Goal: Use online tool/utility: Use online tool/utility

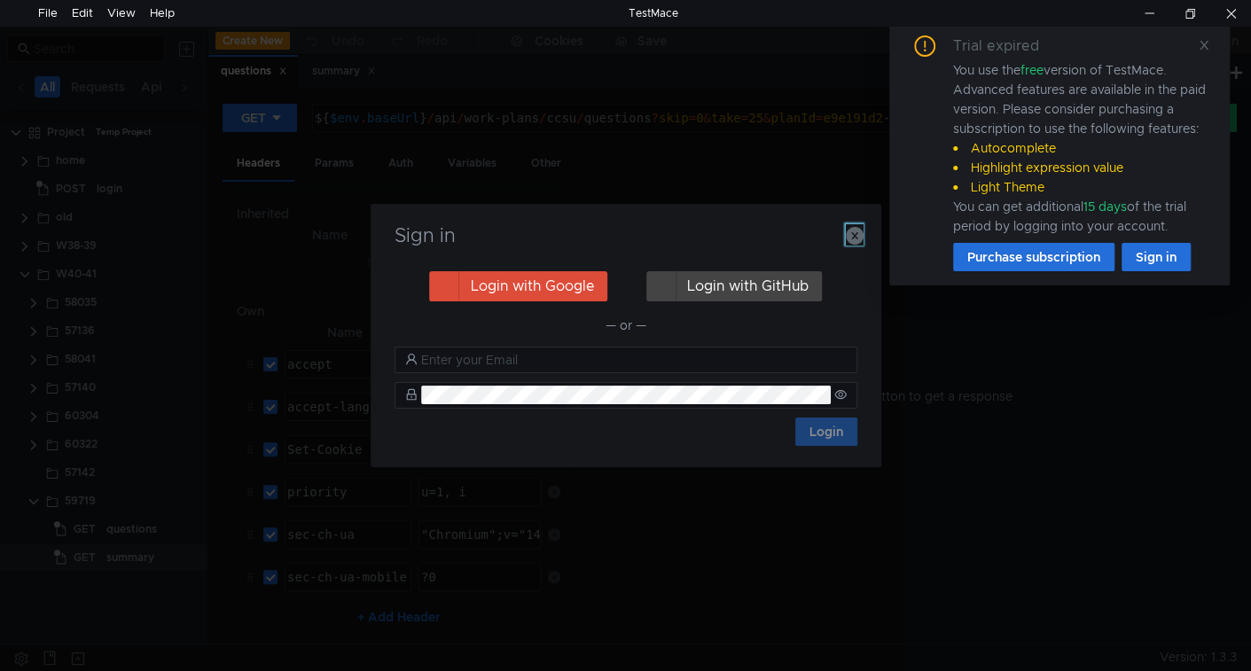
click at [857, 237] on icon "button" at bounding box center [855, 236] width 18 height 18
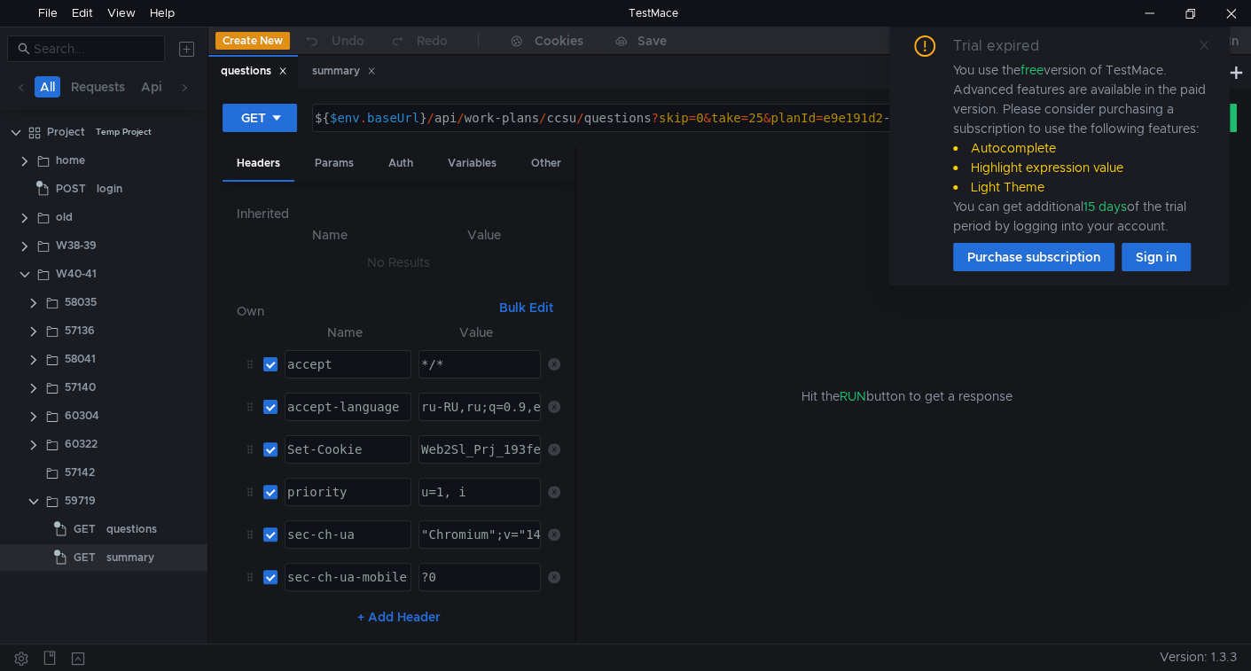
click at [1205, 39] on icon at bounding box center [1204, 45] width 12 height 12
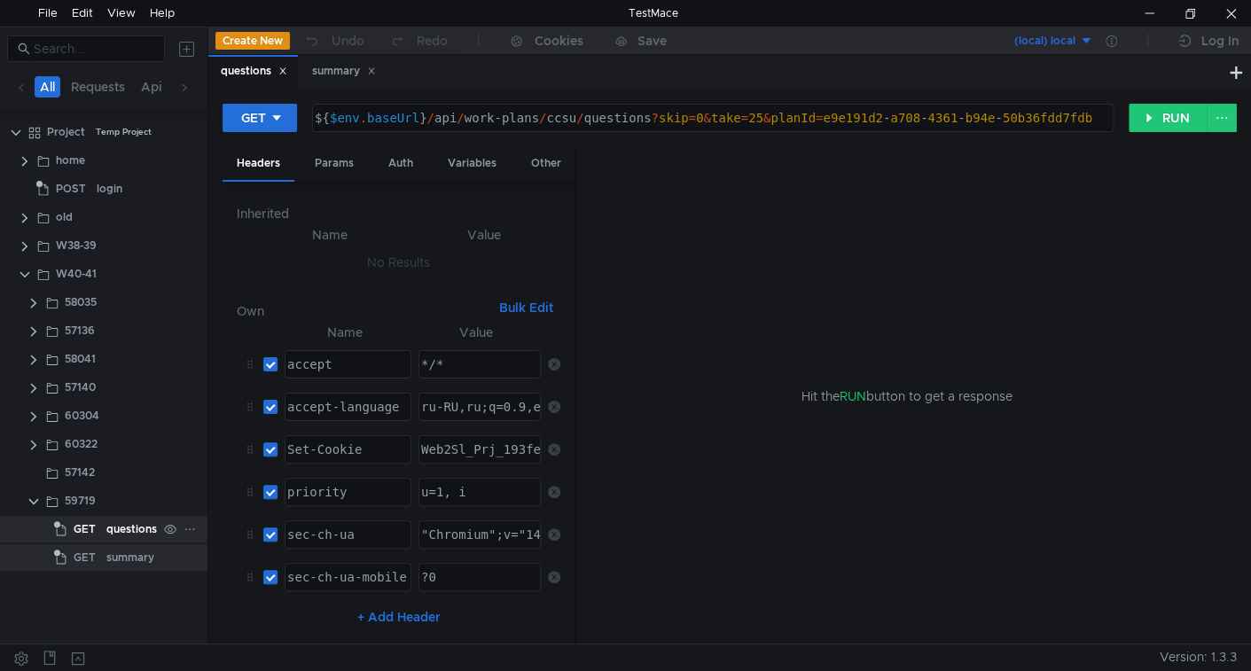
click at [110, 534] on div "questions" at bounding box center [131, 529] width 51 height 27
click at [342, 156] on div "Params" at bounding box center [334, 163] width 67 height 33
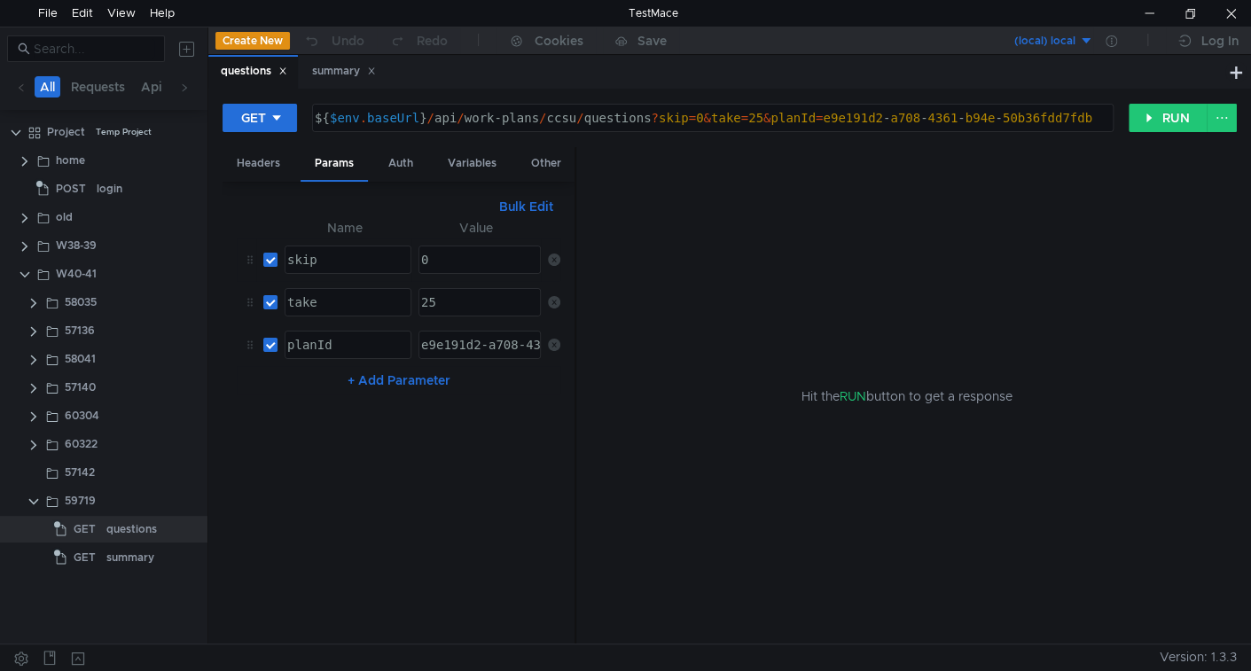
click at [555, 254] on icon at bounding box center [554, 260] width 12 height 12
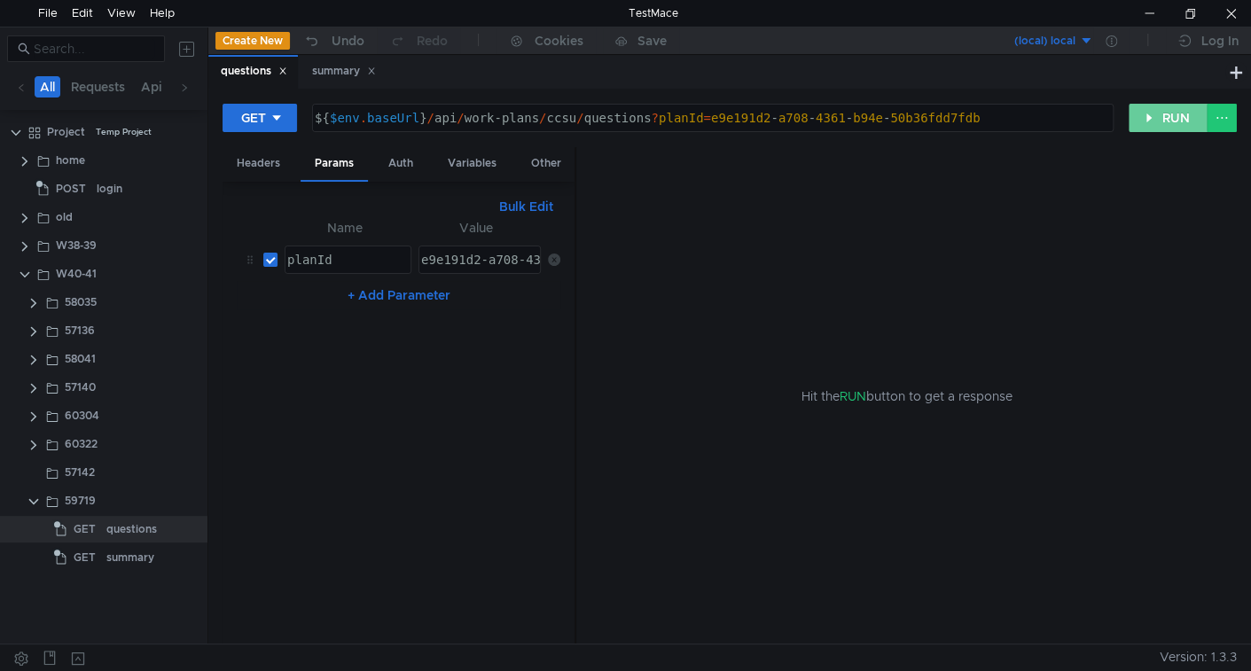
click at [1181, 114] on button "RUN" at bounding box center [1168, 118] width 79 height 28
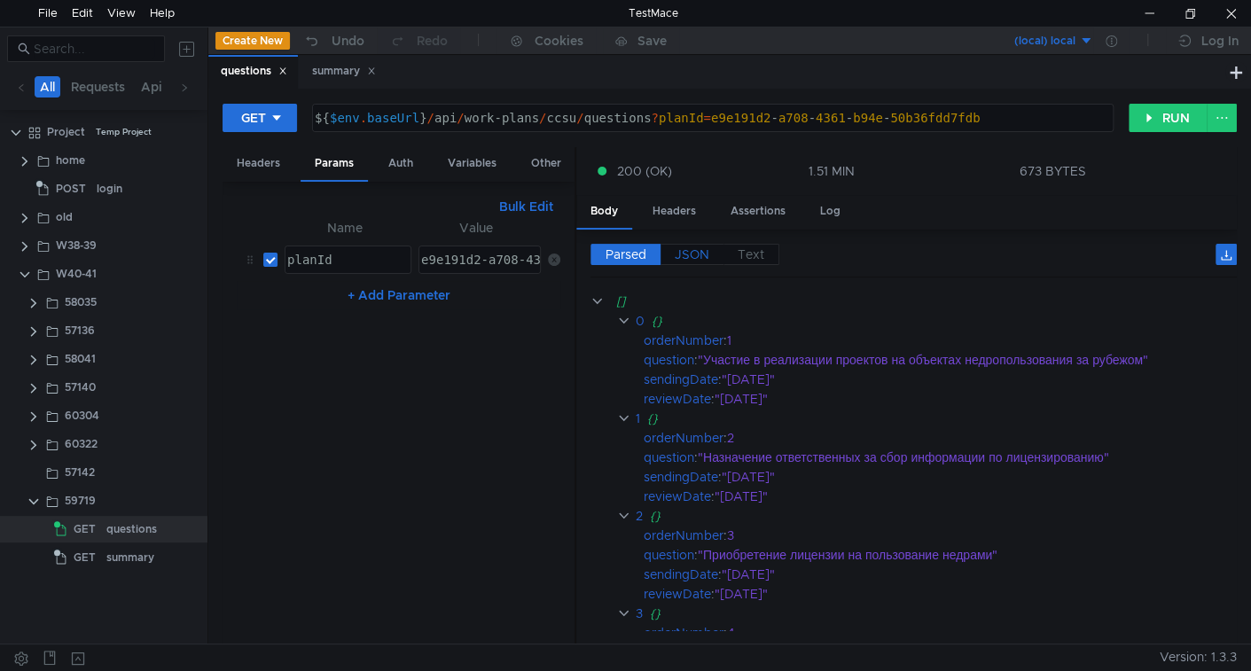
click at [687, 246] on span "JSON" at bounding box center [692, 254] width 35 height 16
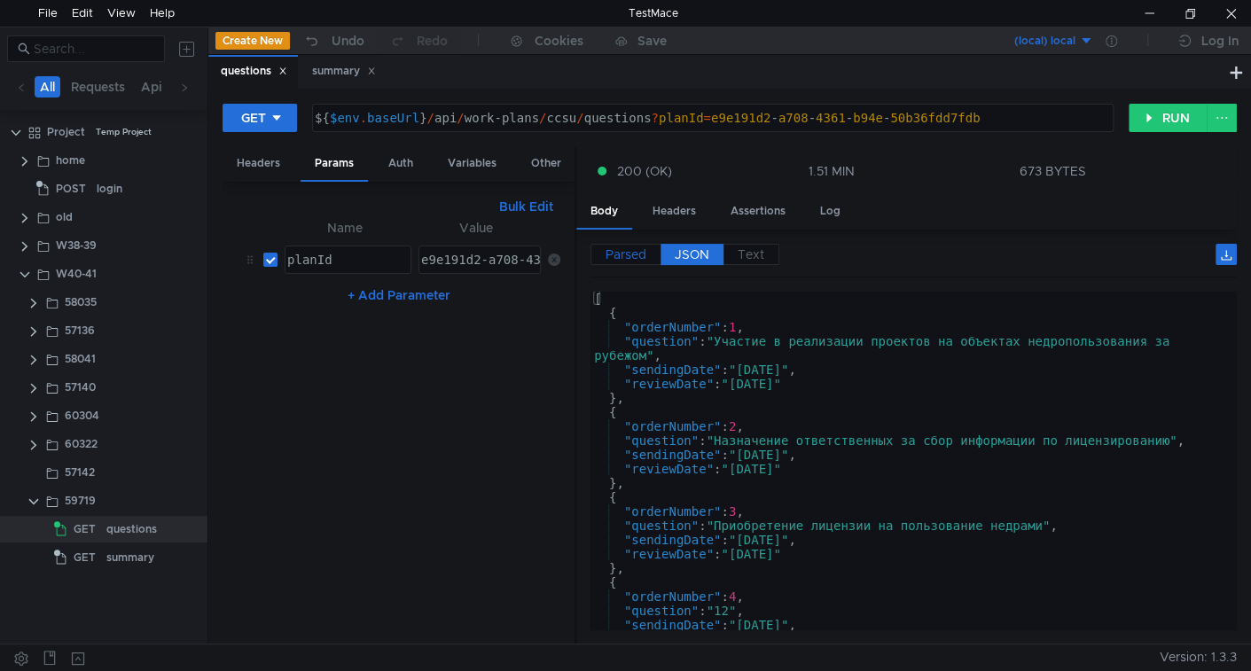
click at [628, 255] on span "Parsed" at bounding box center [626, 254] width 41 height 16
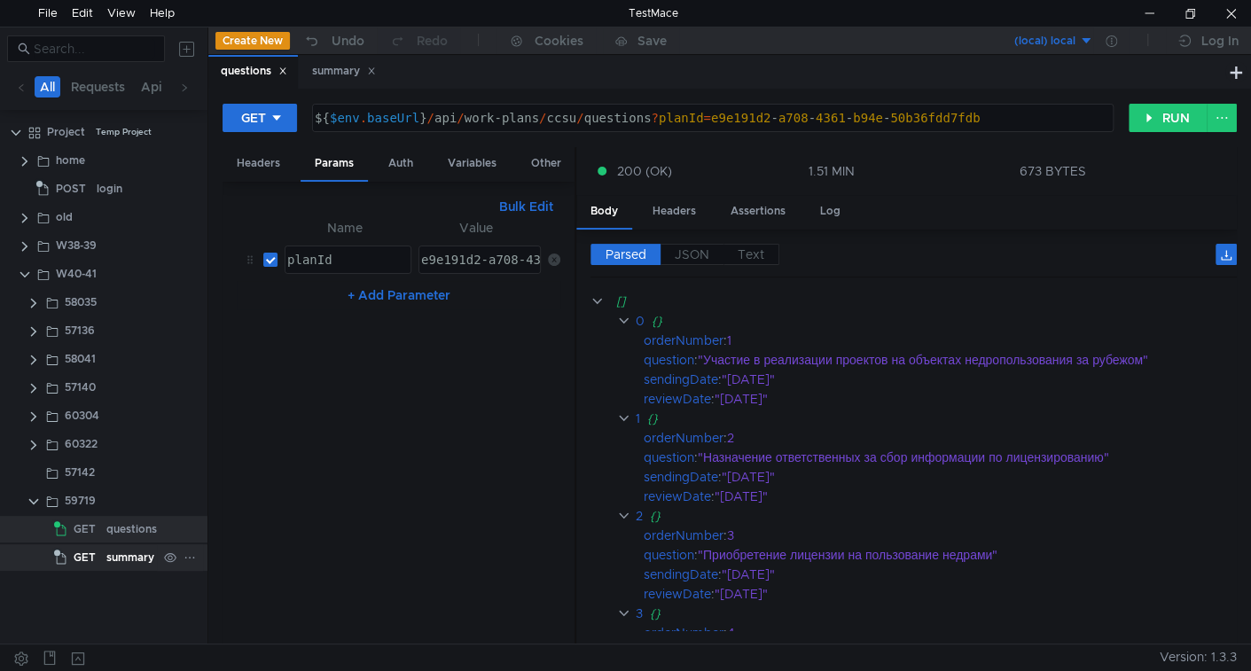
click at [144, 555] on div "summary" at bounding box center [130, 557] width 48 height 27
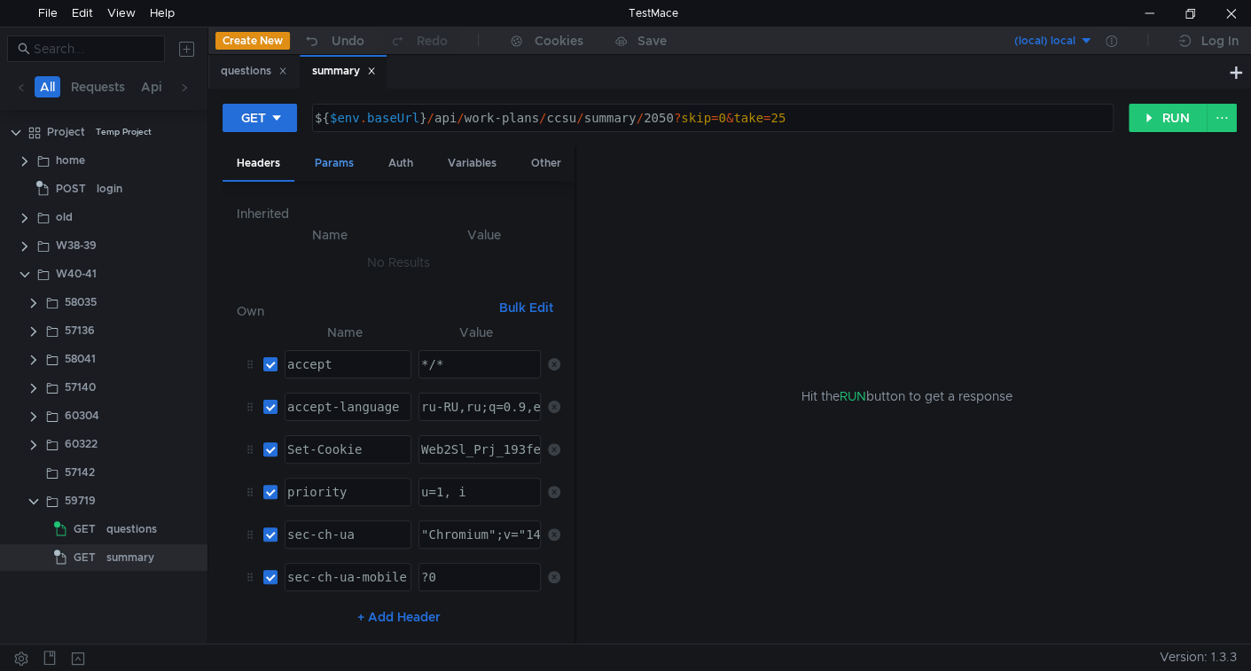
click at [348, 168] on div "Params" at bounding box center [334, 163] width 67 height 33
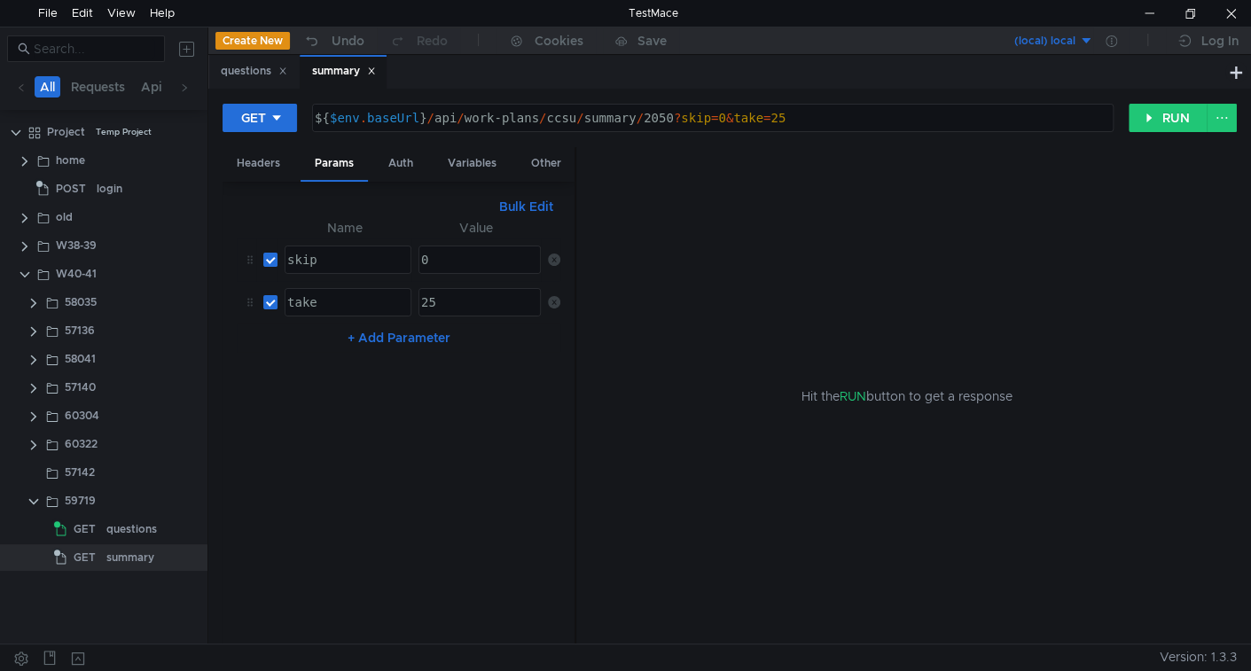
click at [548, 254] on icon at bounding box center [554, 260] width 12 height 12
click at [552, 256] on icon at bounding box center [554, 260] width 12 height 12
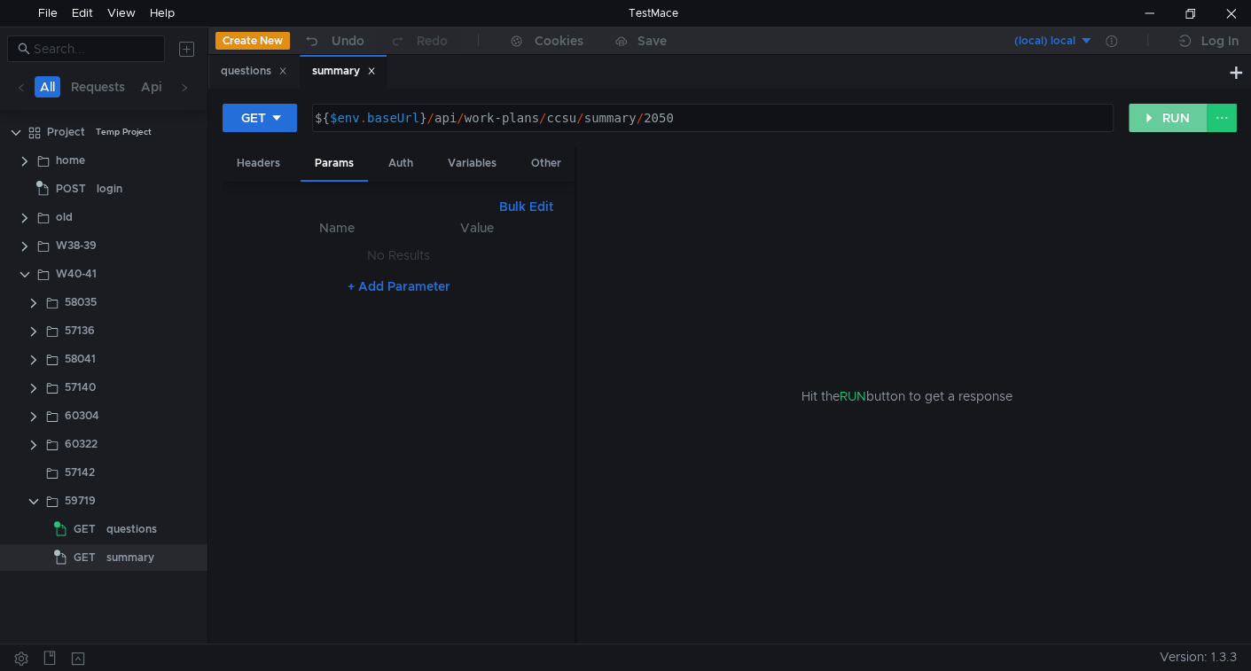
drag, startPoint x: 1159, startPoint y: 112, endPoint x: 1079, endPoint y: 226, distance: 139.5
click at [1159, 113] on button "RUN" at bounding box center [1168, 118] width 79 height 28
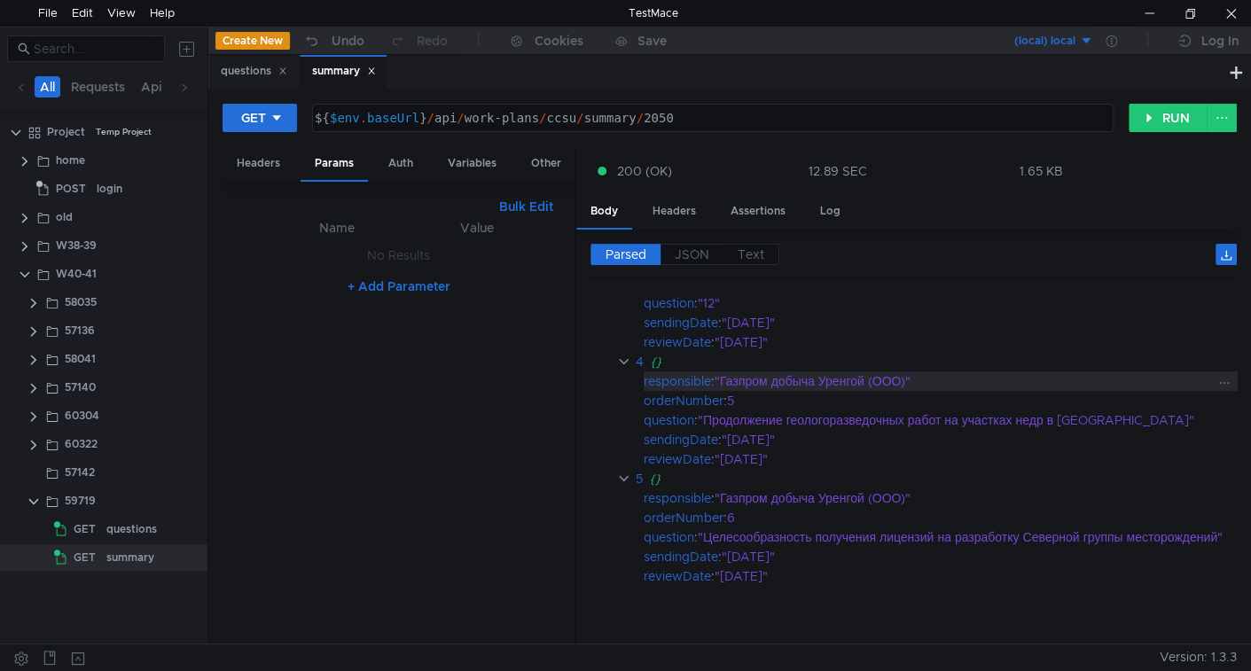
scroll to position [455, 0]
click at [684, 254] on span "JSON" at bounding box center [692, 254] width 35 height 16
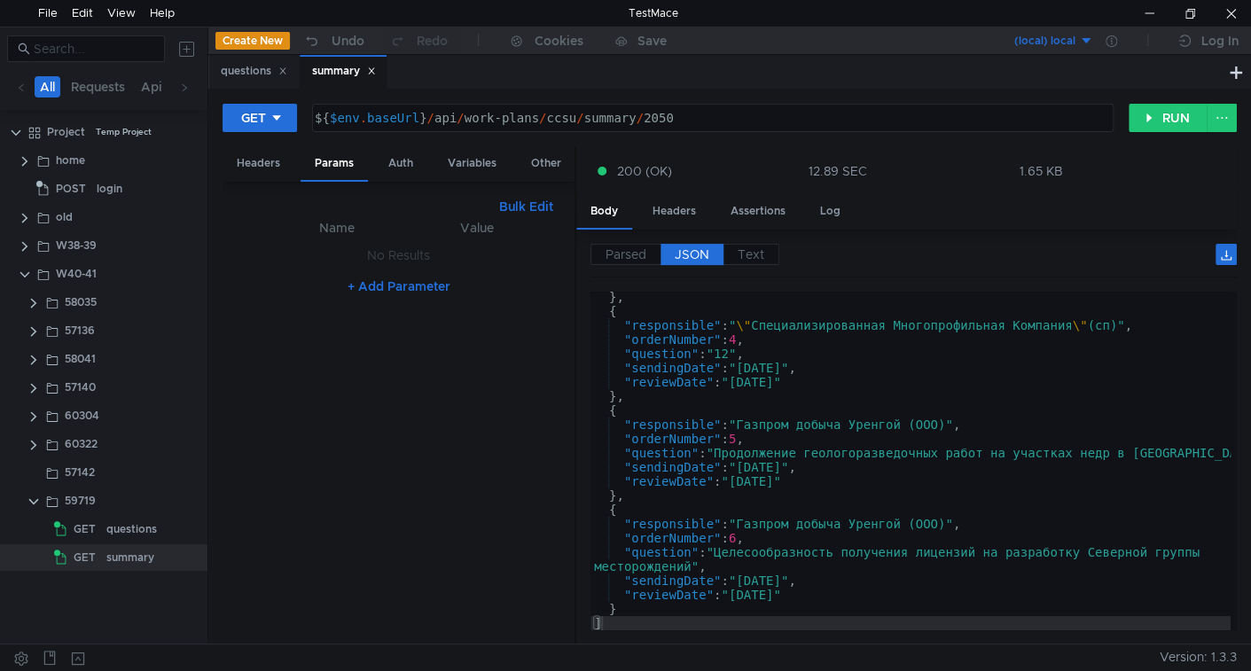
scroll to position [313, 0]
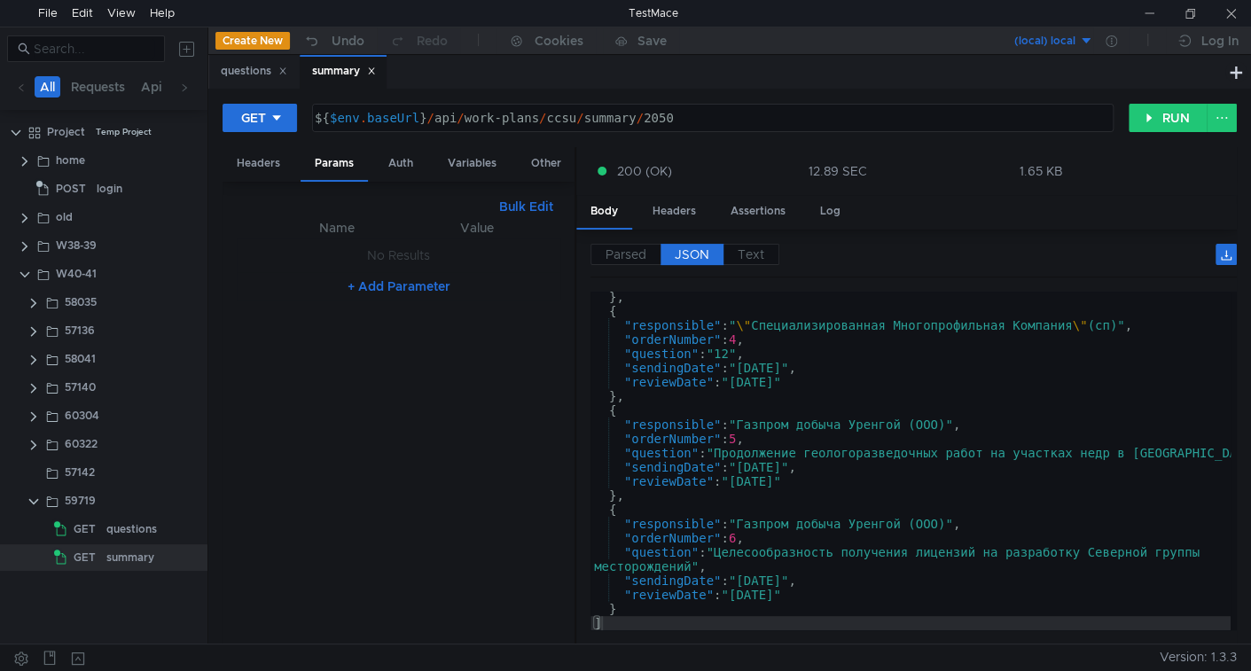
scroll to position [313, 0]
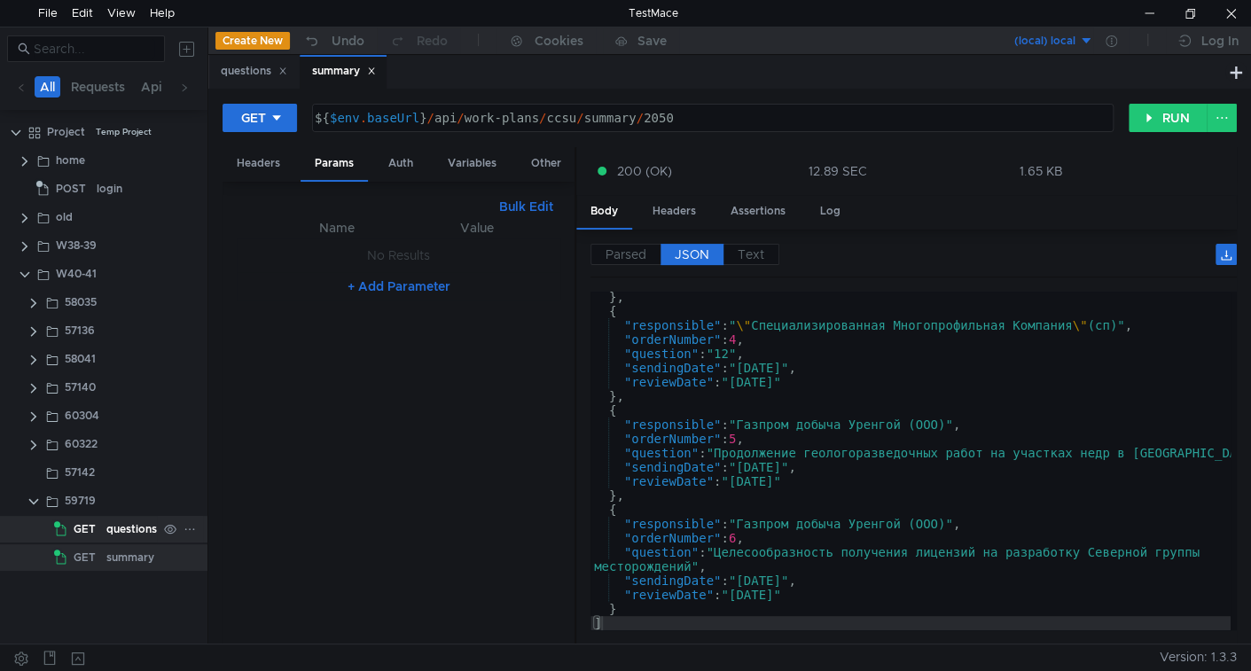
click at [144, 529] on div "questions" at bounding box center [131, 529] width 51 height 27
